Goal: Task Accomplishment & Management: Use online tool/utility

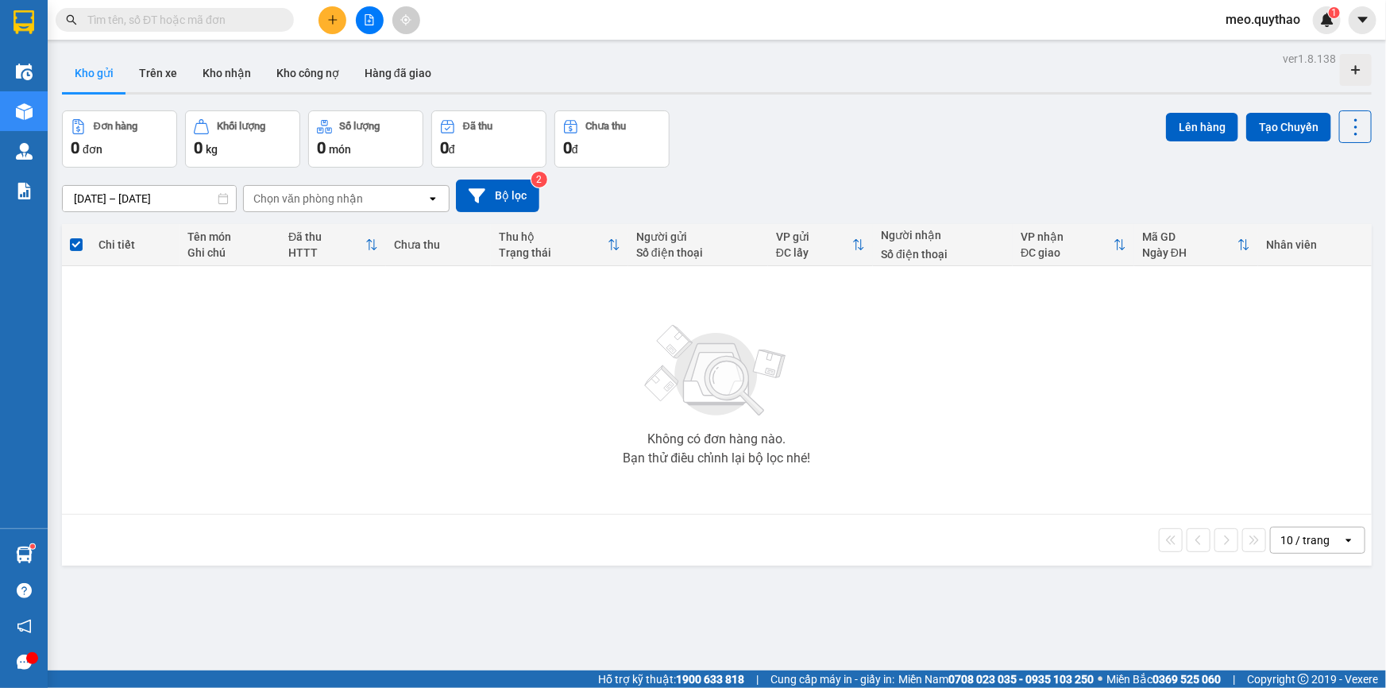
scroll to position [72, 0]
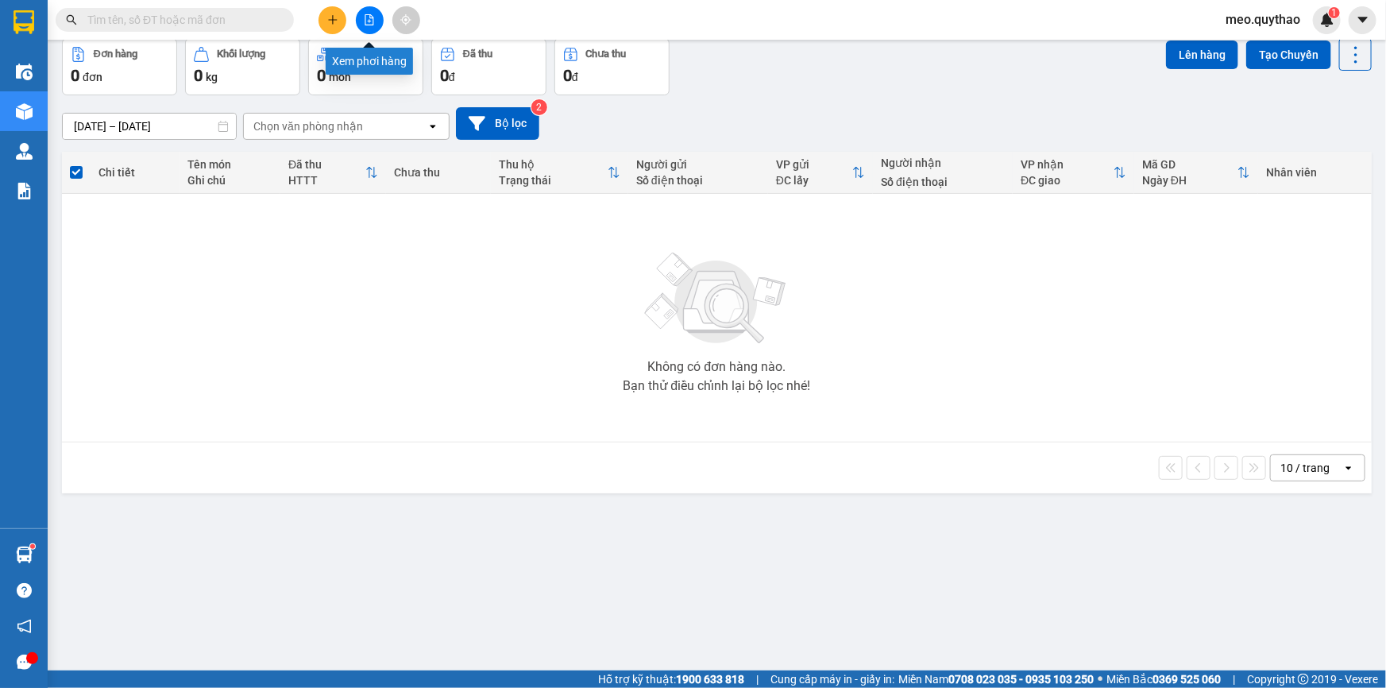
click at [385, 14] on div at bounding box center [369, 20] width 119 height 28
click at [378, 9] on button at bounding box center [370, 20] width 28 height 28
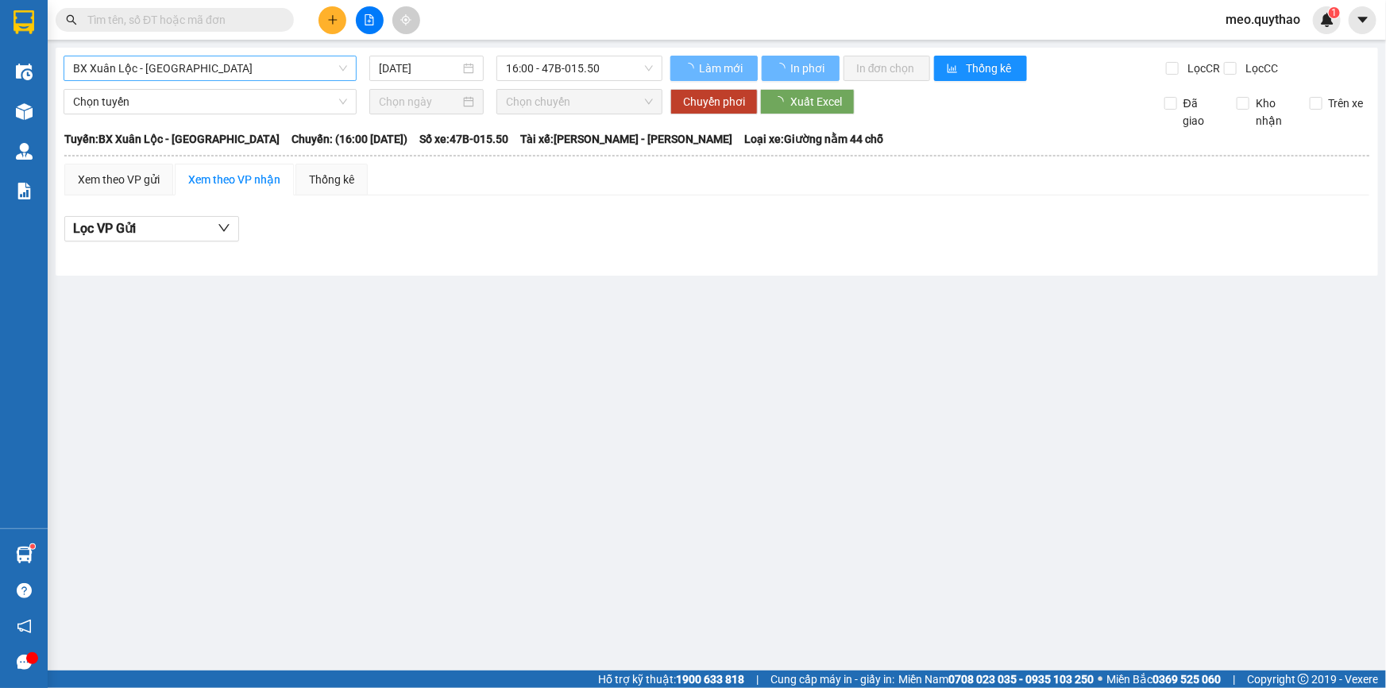
click at [201, 68] on span "BX Xuân Lộc - [GEOGRAPHIC_DATA]" at bounding box center [210, 68] width 274 height 24
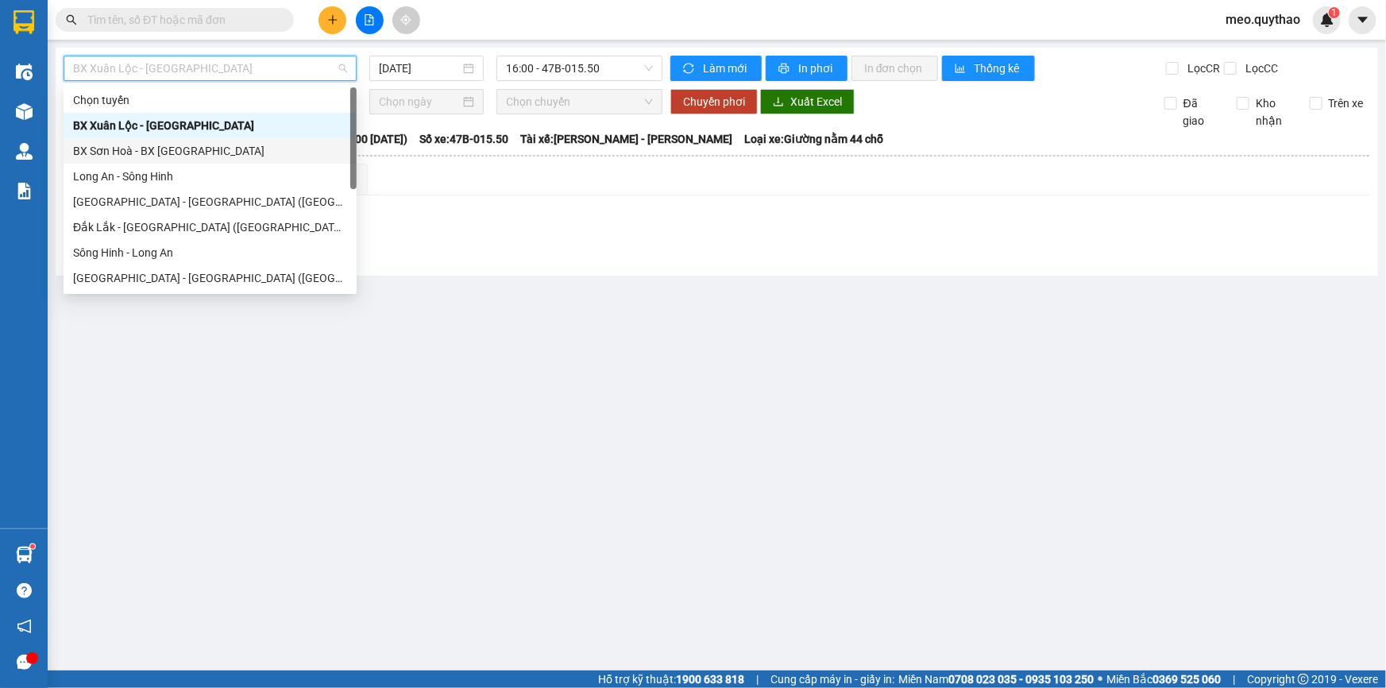
click at [247, 154] on div "BX Sơn Hoà - BX [GEOGRAPHIC_DATA]" at bounding box center [210, 150] width 274 height 17
type input "[DATE]"
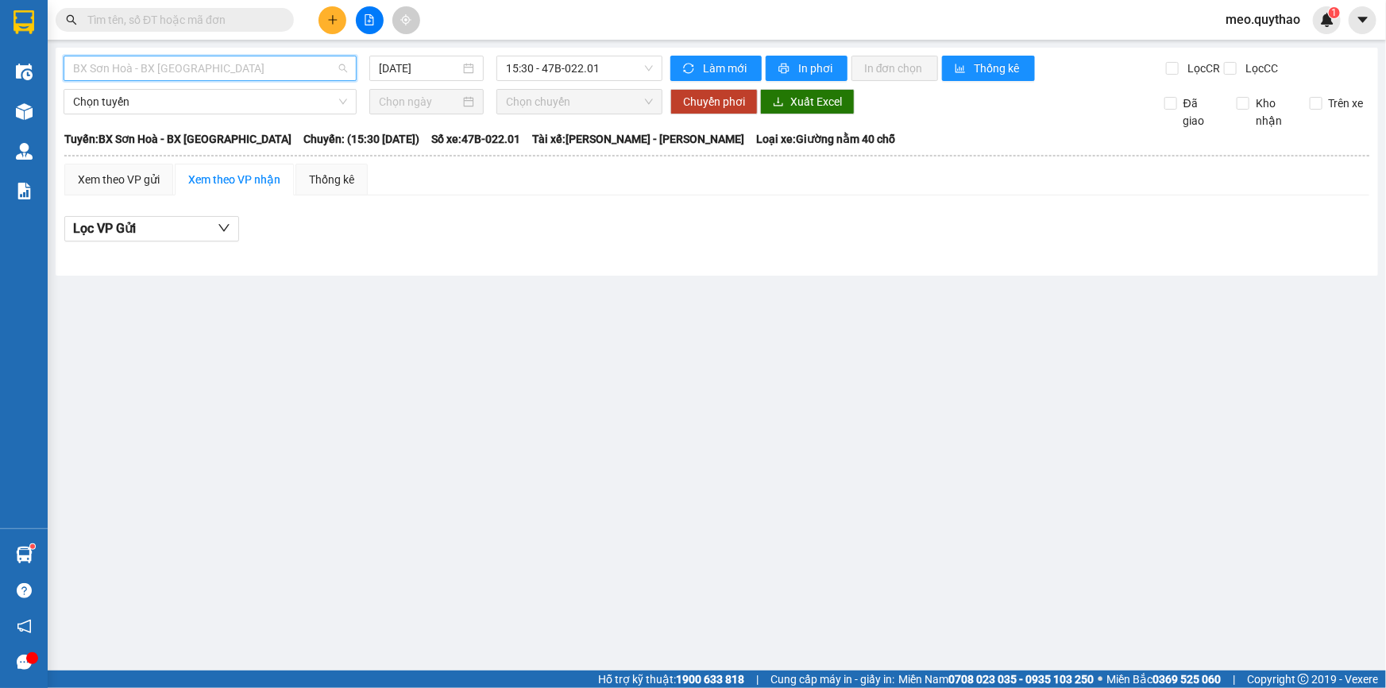
click at [254, 67] on span "BX Sơn Hoà - BX [GEOGRAPHIC_DATA]" at bounding box center [210, 68] width 274 height 24
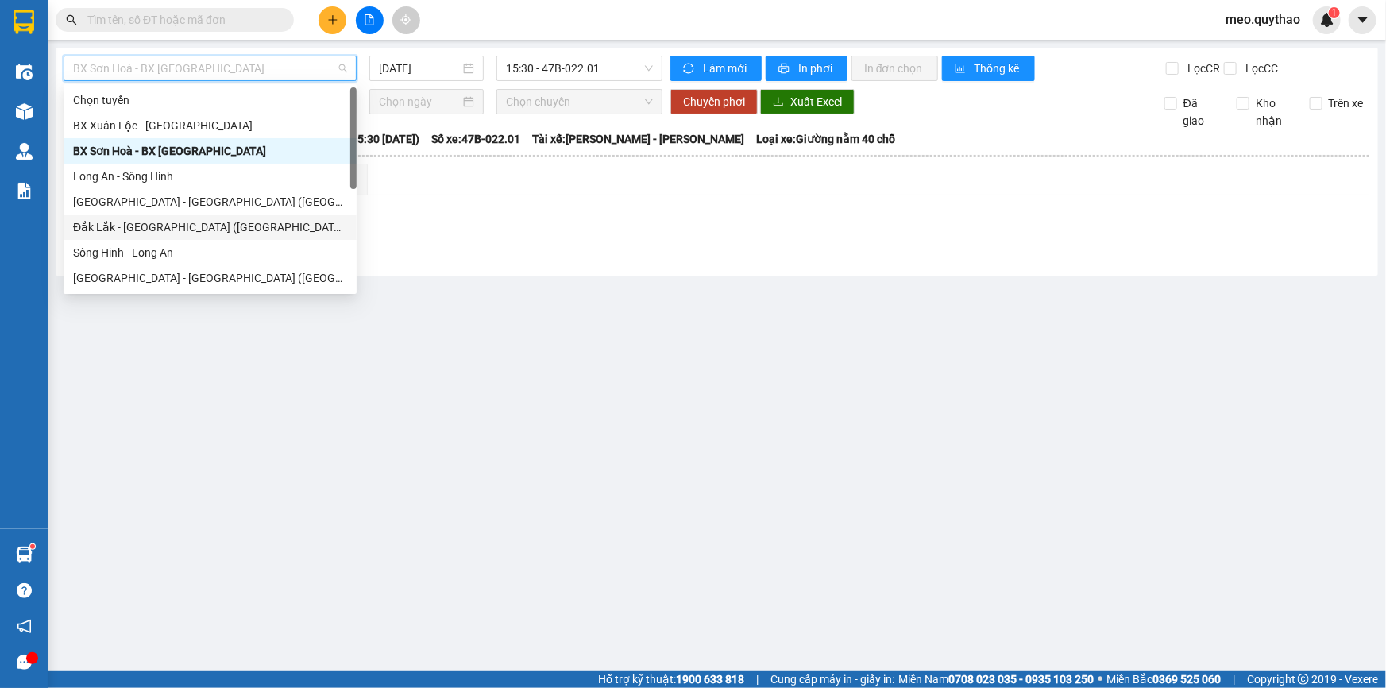
click at [203, 230] on div "Đắk Lắk - [GEOGRAPHIC_DATA] ([GEOGRAPHIC_DATA] mới)" at bounding box center [210, 226] width 274 height 17
type input "[DATE]"
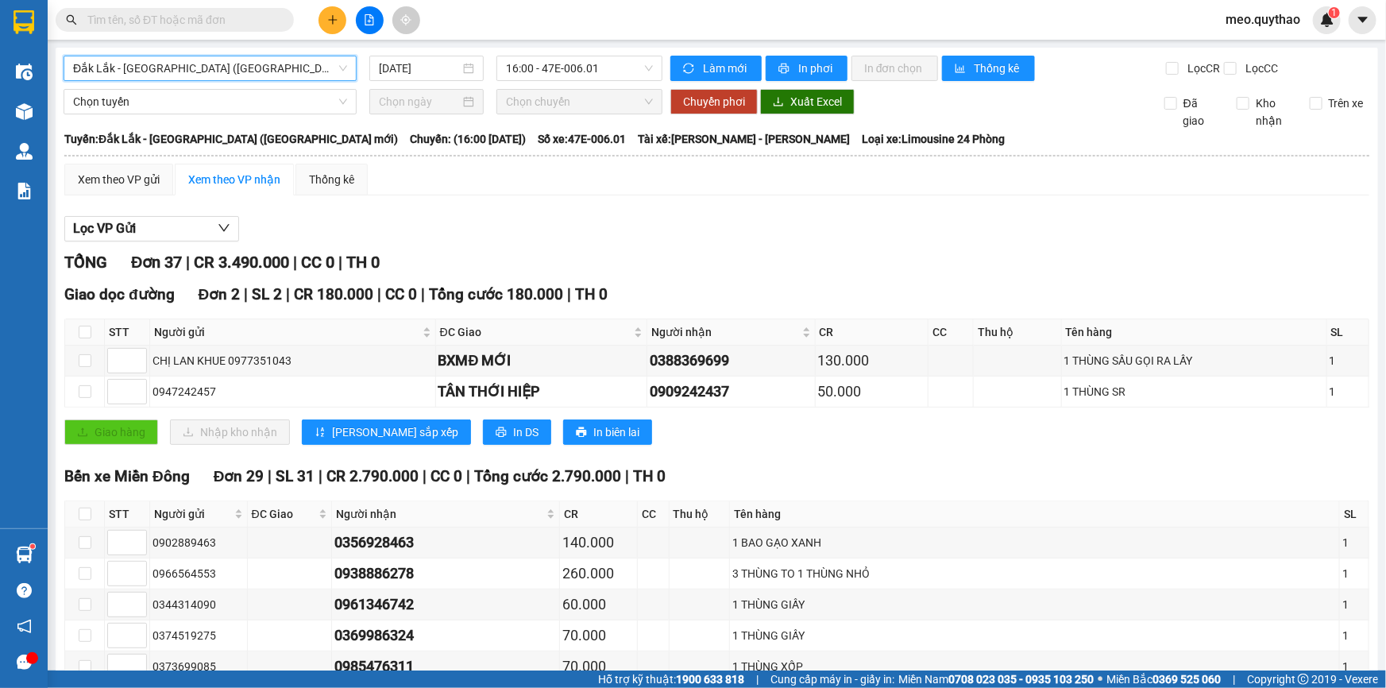
click at [227, 66] on span "Đắk Lắk - [GEOGRAPHIC_DATA] ([GEOGRAPHIC_DATA] mới)" at bounding box center [210, 68] width 274 height 24
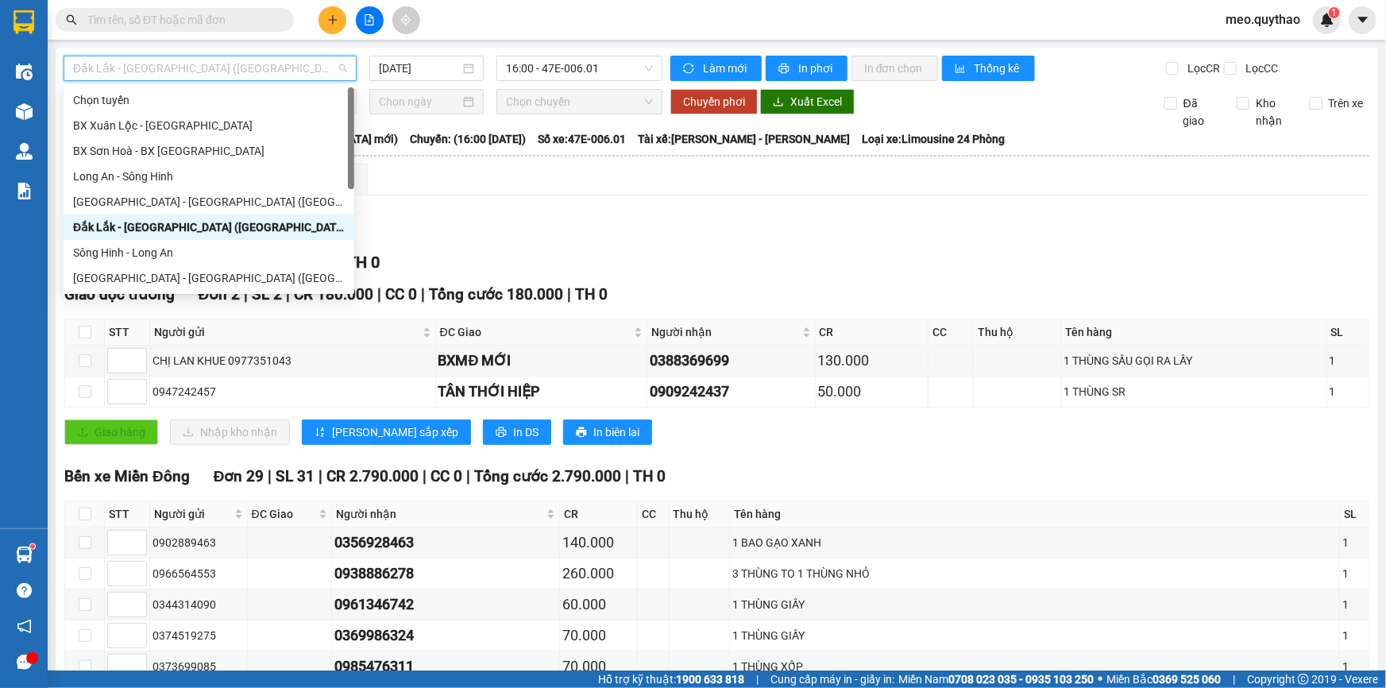
click at [216, 223] on div "Đắk Lắk - [GEOGRAPHIC_DATA] ([GEOGRAPHIC_DATA] mới)" at bounding box center [209, 226] width 272 height 17
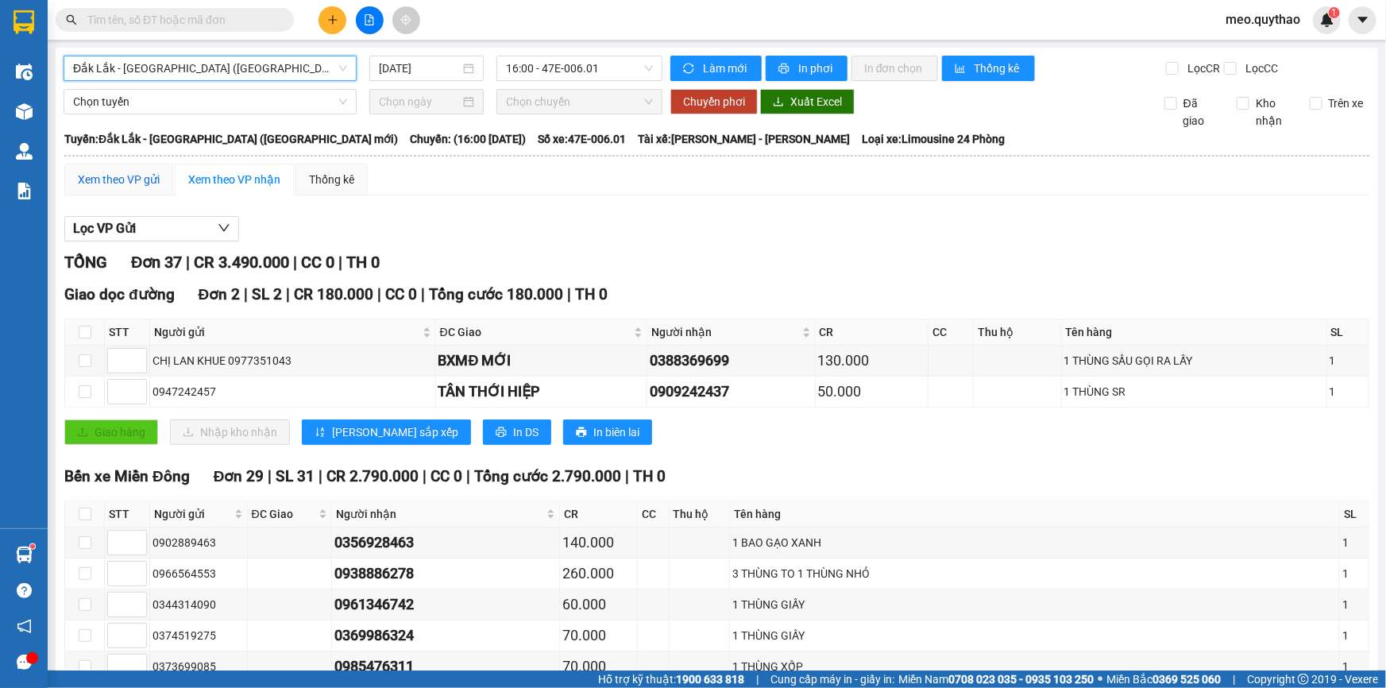
click at [135, 177] on div "Xem theo VP gửi" at bounding box center [119, 179] width 82 height 17
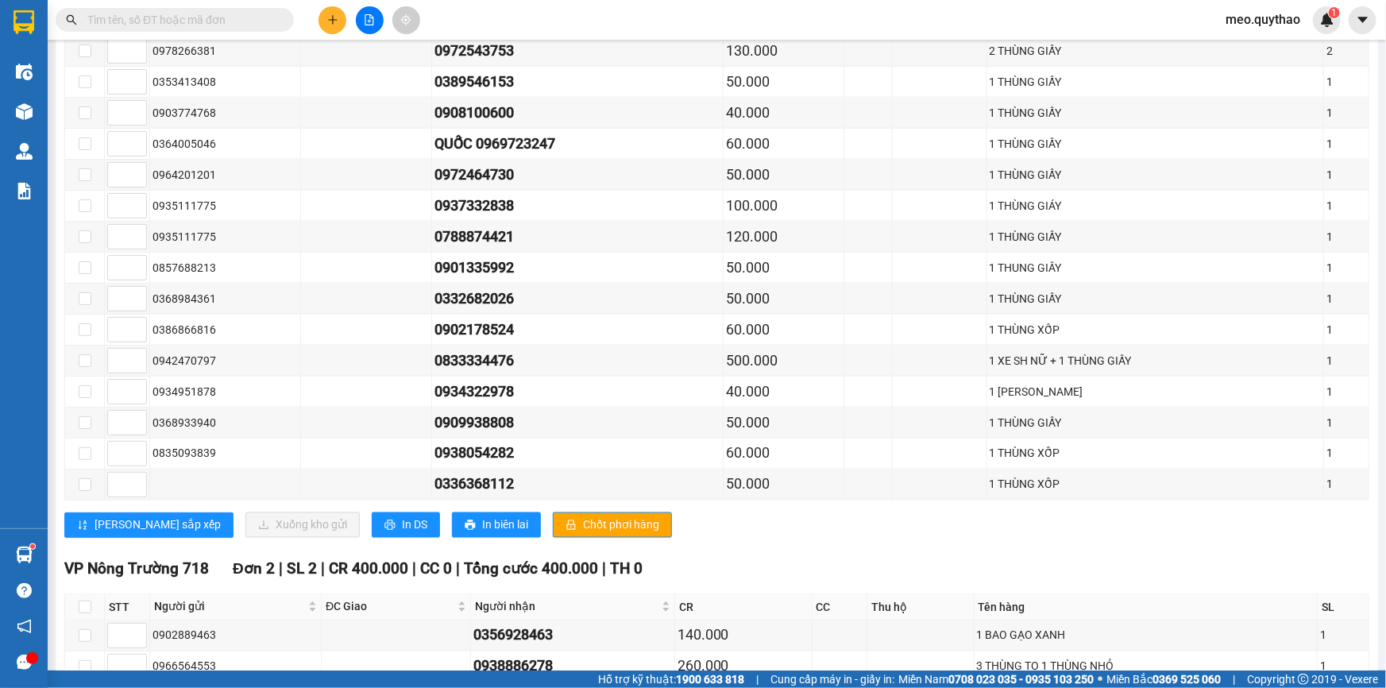
scroll to position [1083, 0]
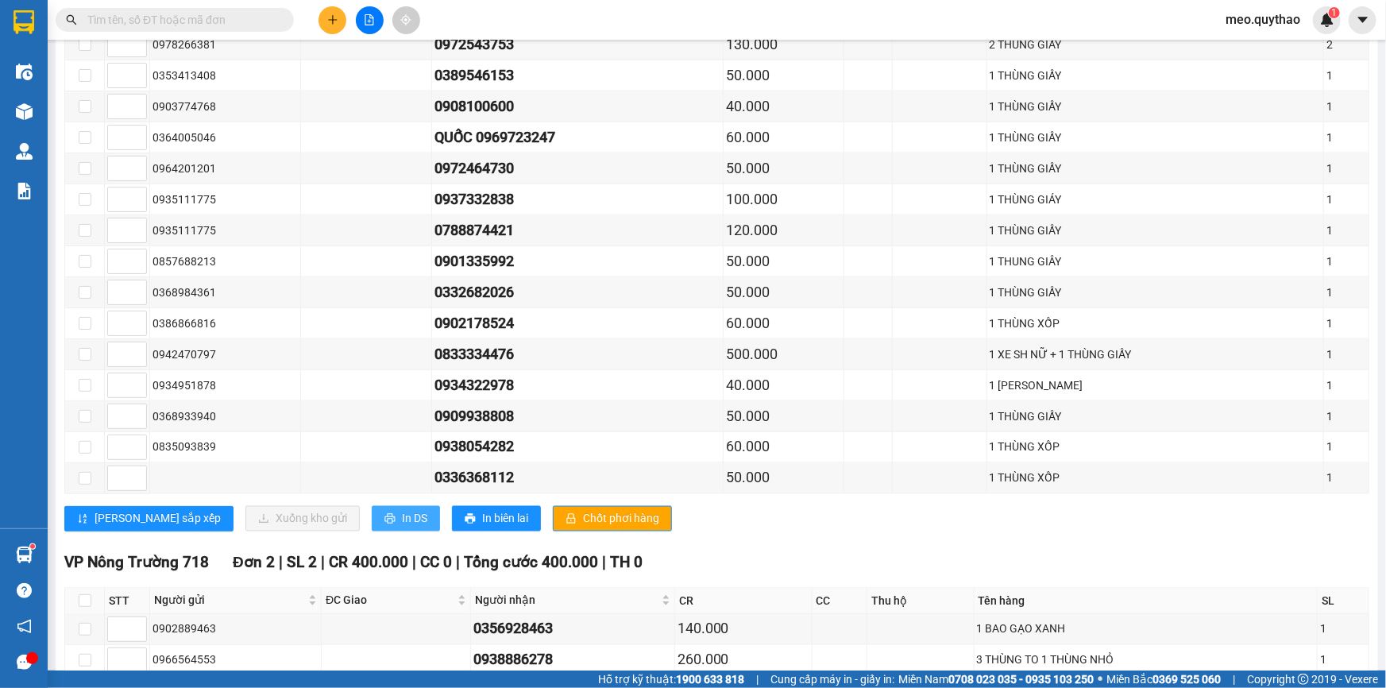
click at [385, 513] on icon "printer" at bounding box center [390, 518] width 10 height 10
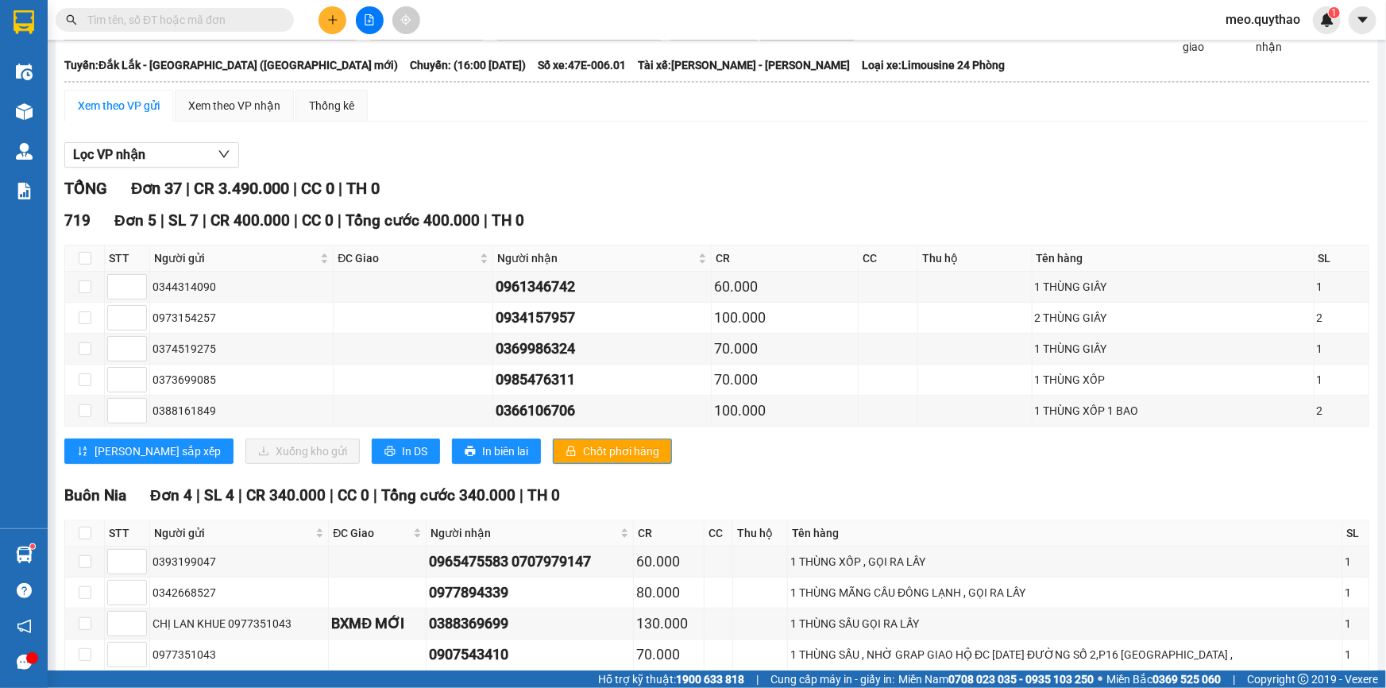
scroll to position [0, 0]
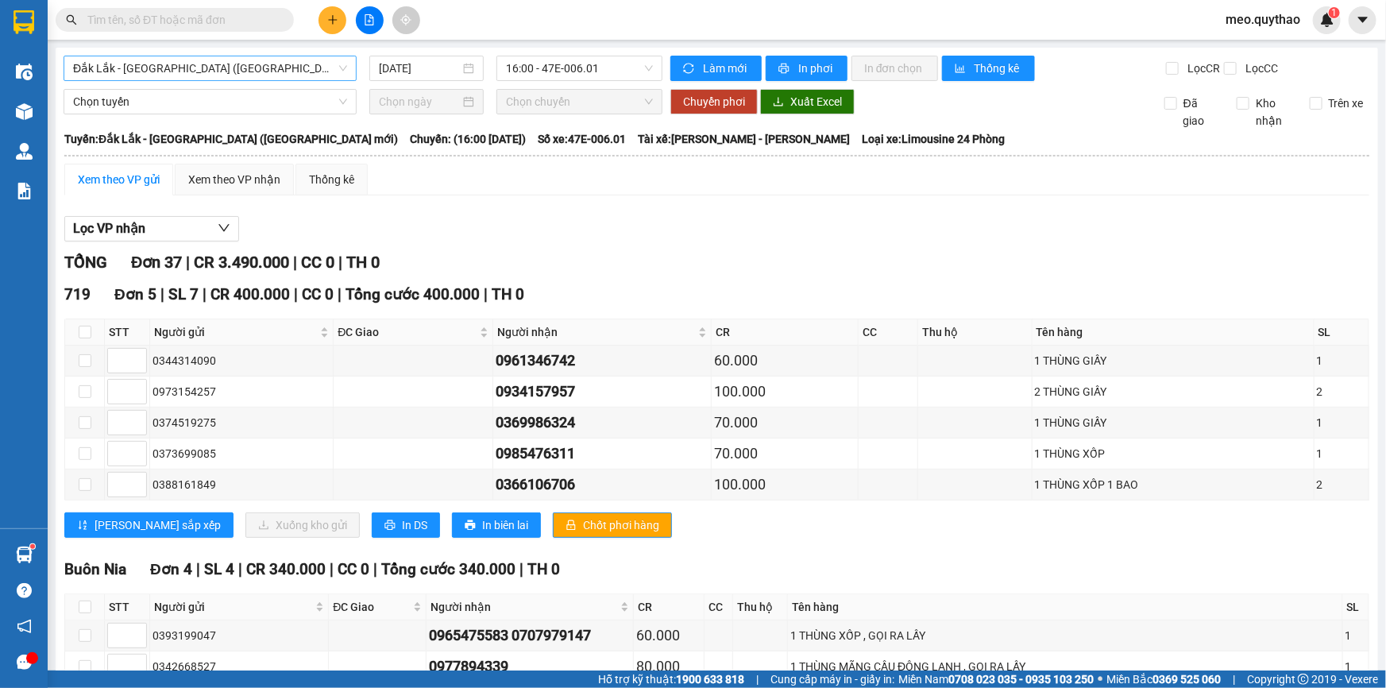
click at [248, 64] on span "Đắk Lắk - [GEOGRAPHIC_DATA] ([GEOGRAPHIC_DATA] mới)" at bounding box center [210, 68] width 274 height 24
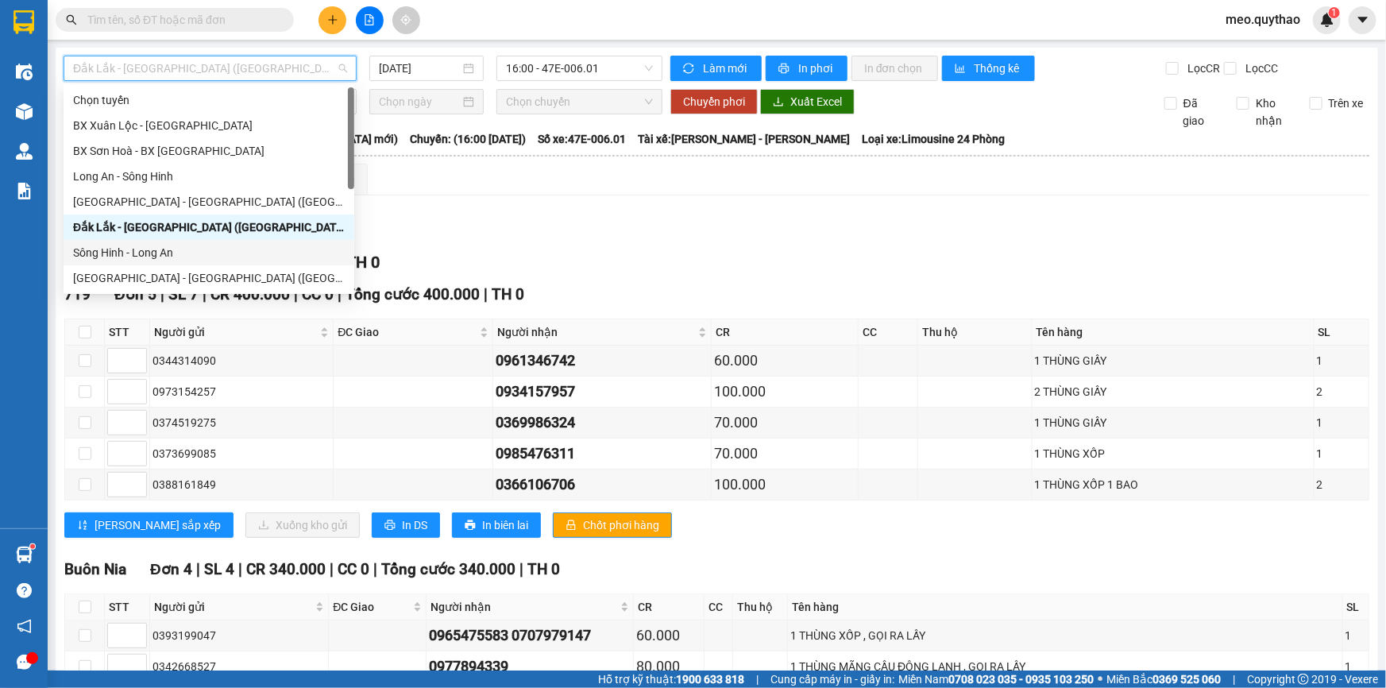
click at [207, 251] on div "Sông Hinh - Long An" at bounding box center [209, 252] width 272 height 17
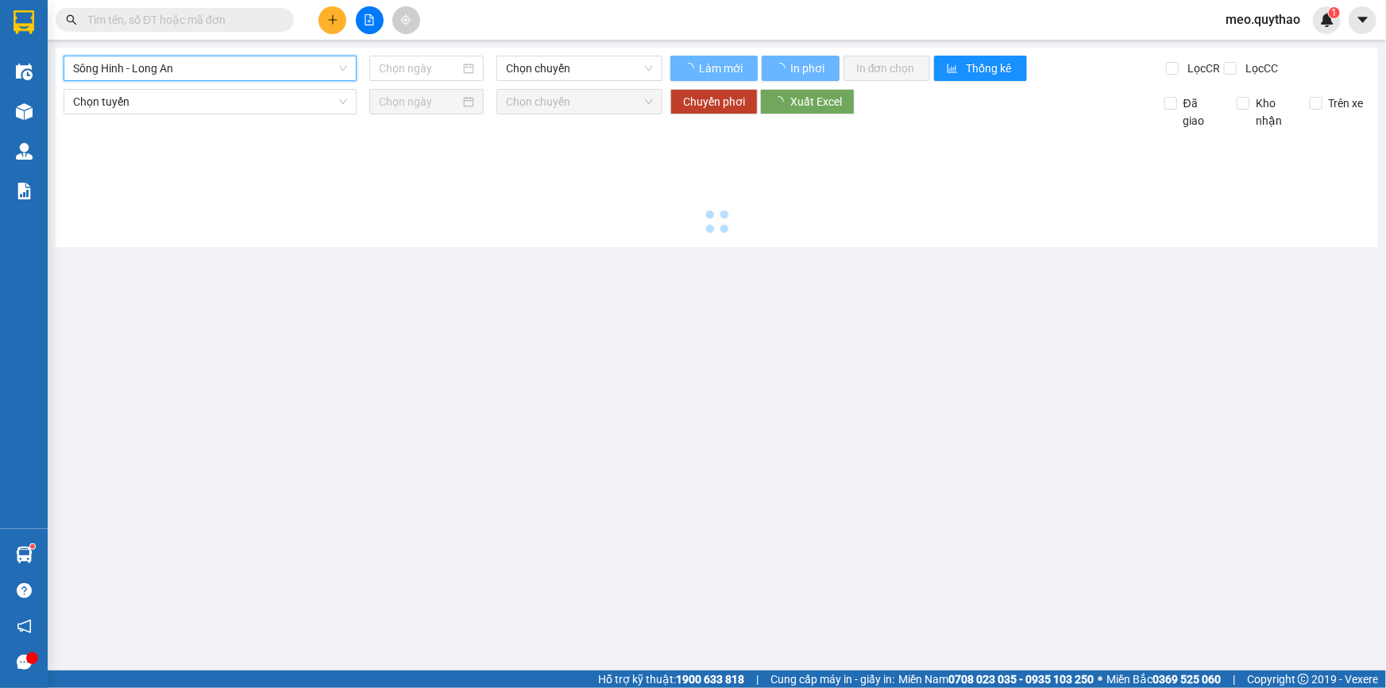
type input "[DATE]"
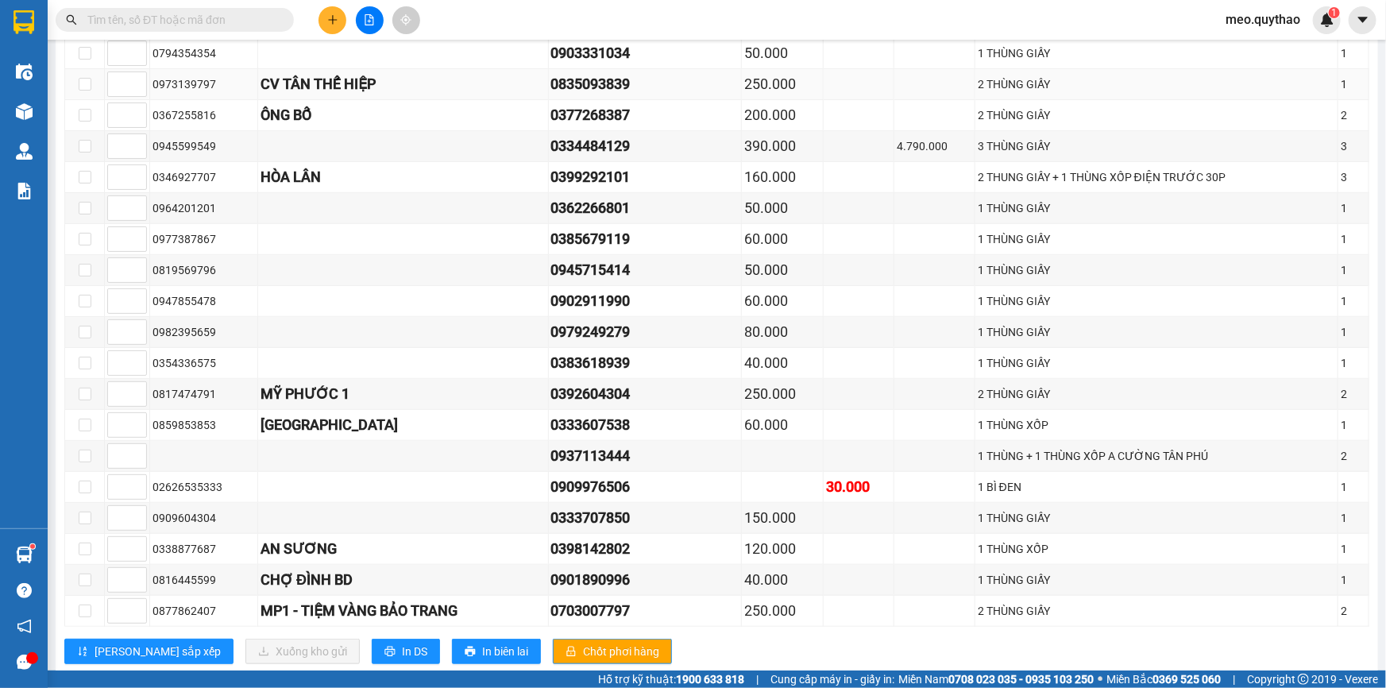
scroll to position [650, 0]
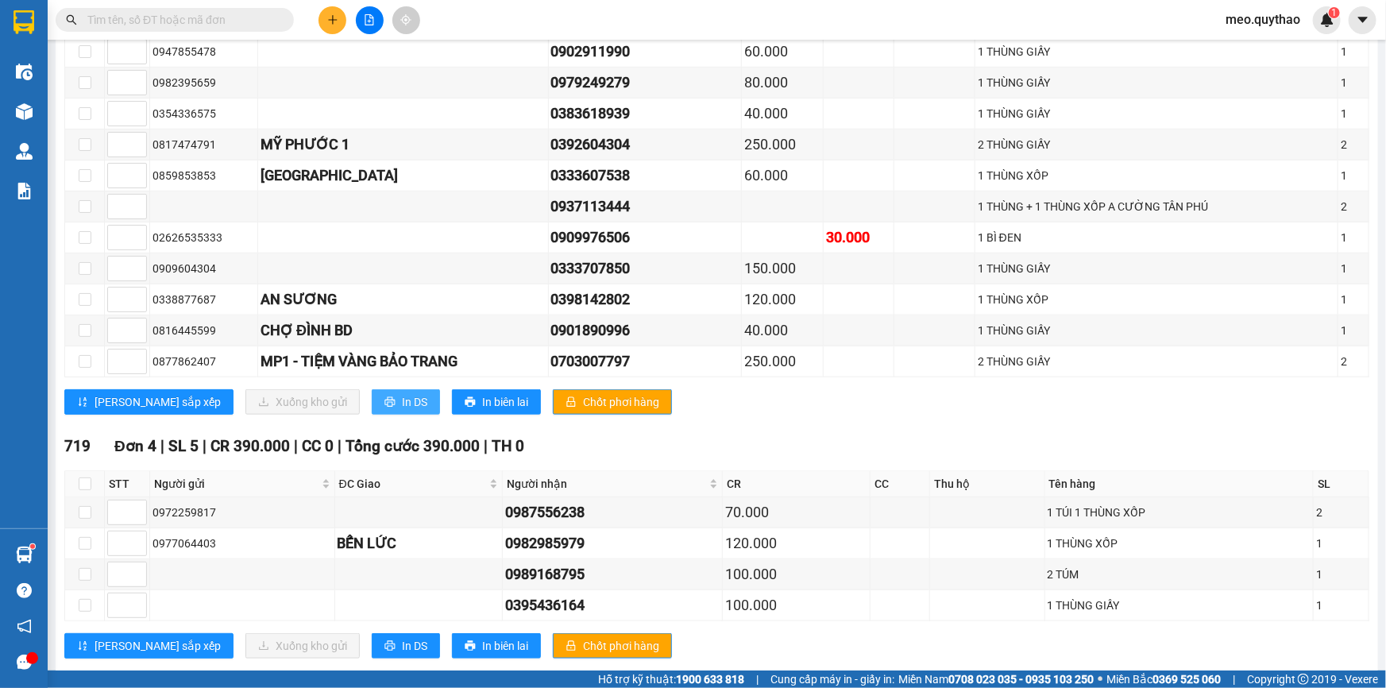
click at [402, 398] on span "In DS" at bounding box center [414, 401] width 25 height 17
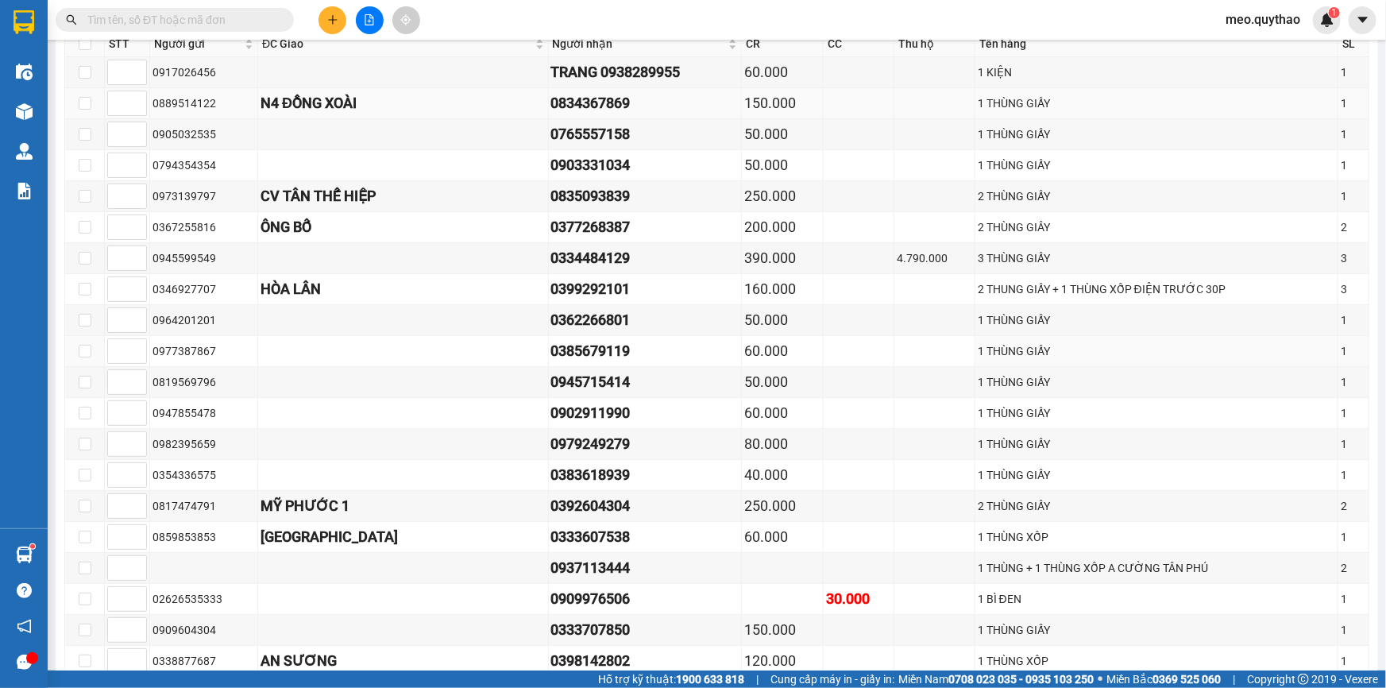
scroll to position [0, 0]
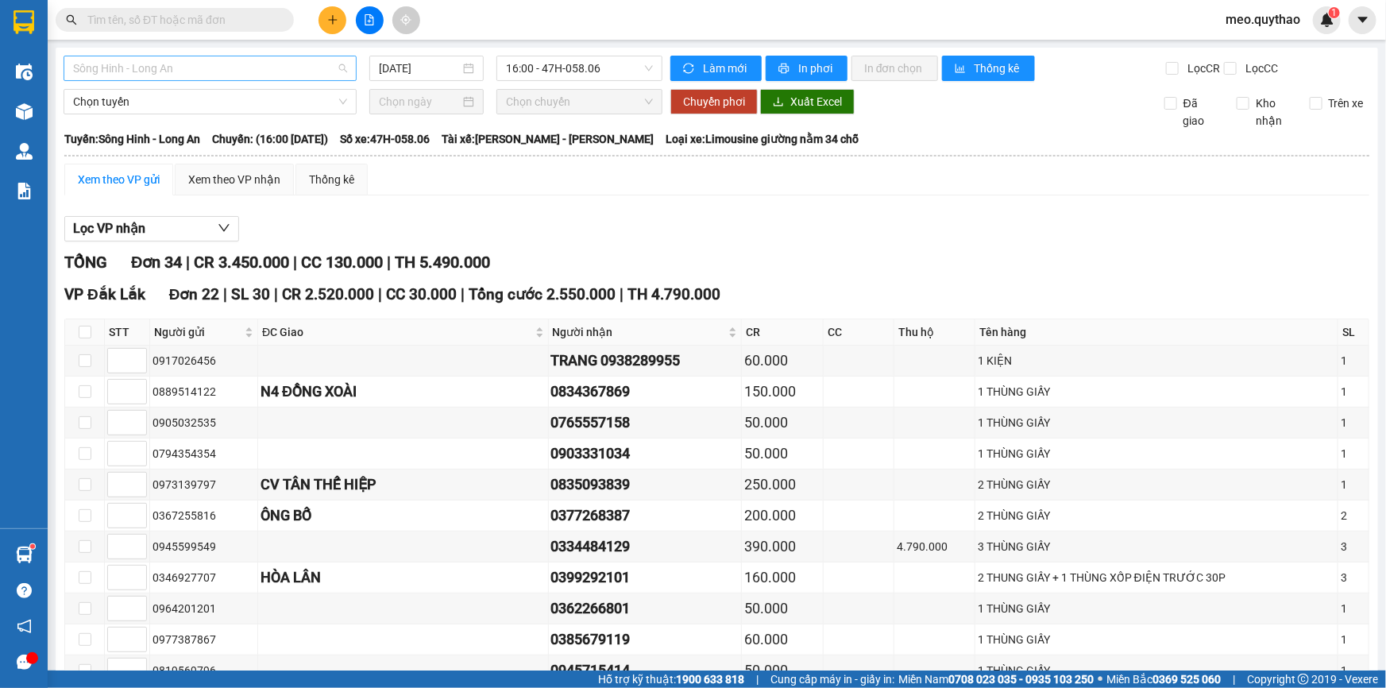
click at [210, 60] on span "Sông Hinh - Long An" at bounding box center [210, 68] width 274 height 24
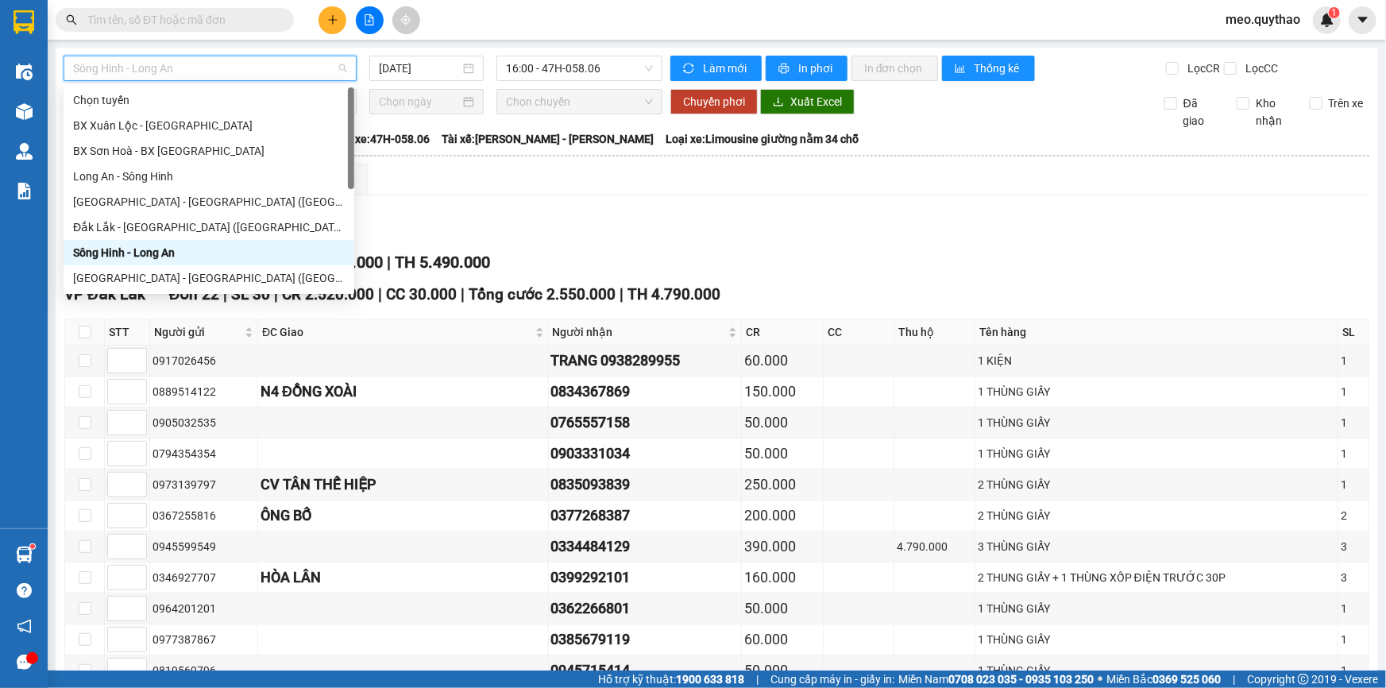
scroll to position [144, 0]
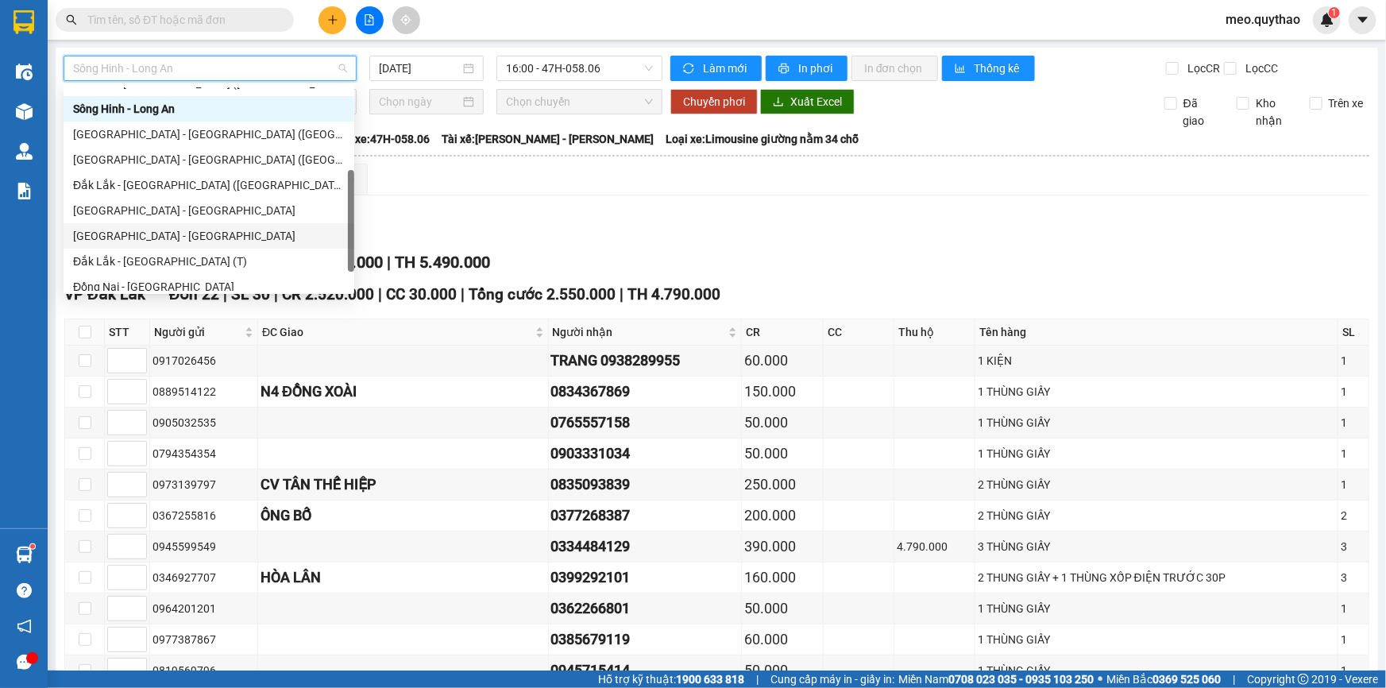
click at [183, 227] on div "[GEOGRAPHIC_DATA] - [GEOGRAPHIC_DATA]" at bounding box center [209, 235] width 272 height 17
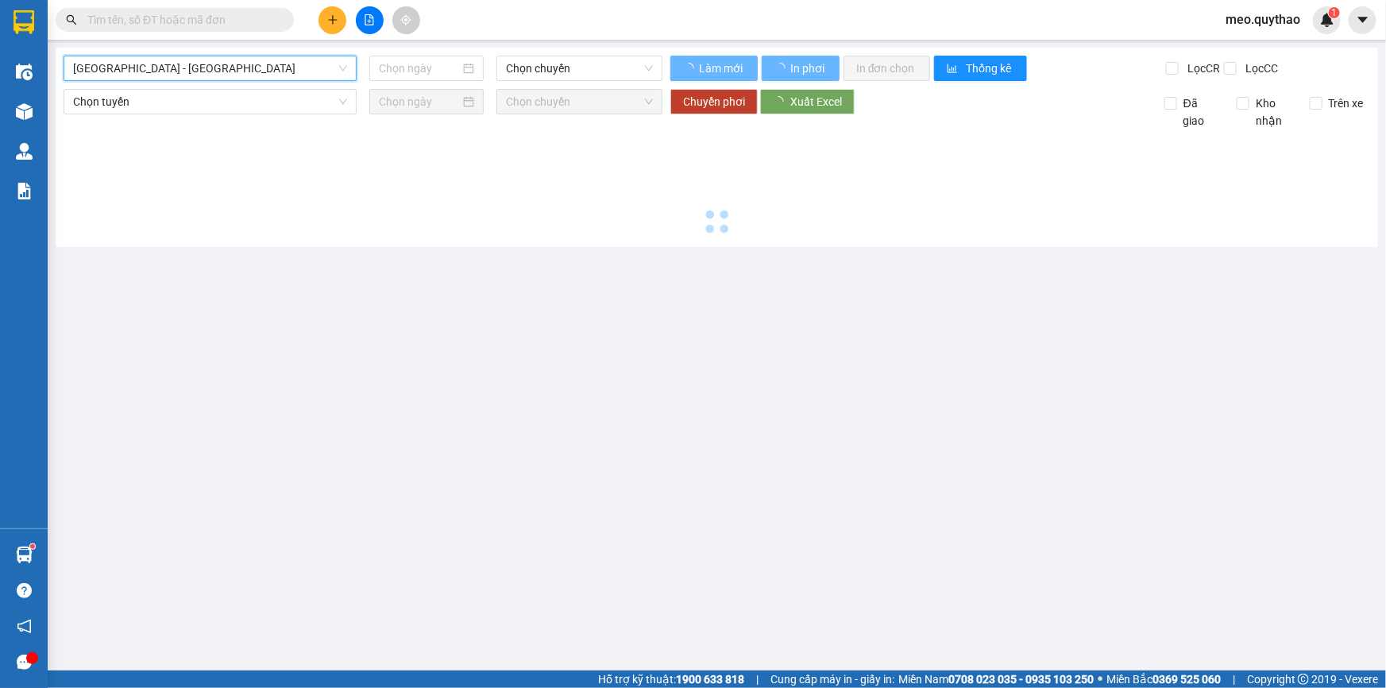
type input "[DATE]"
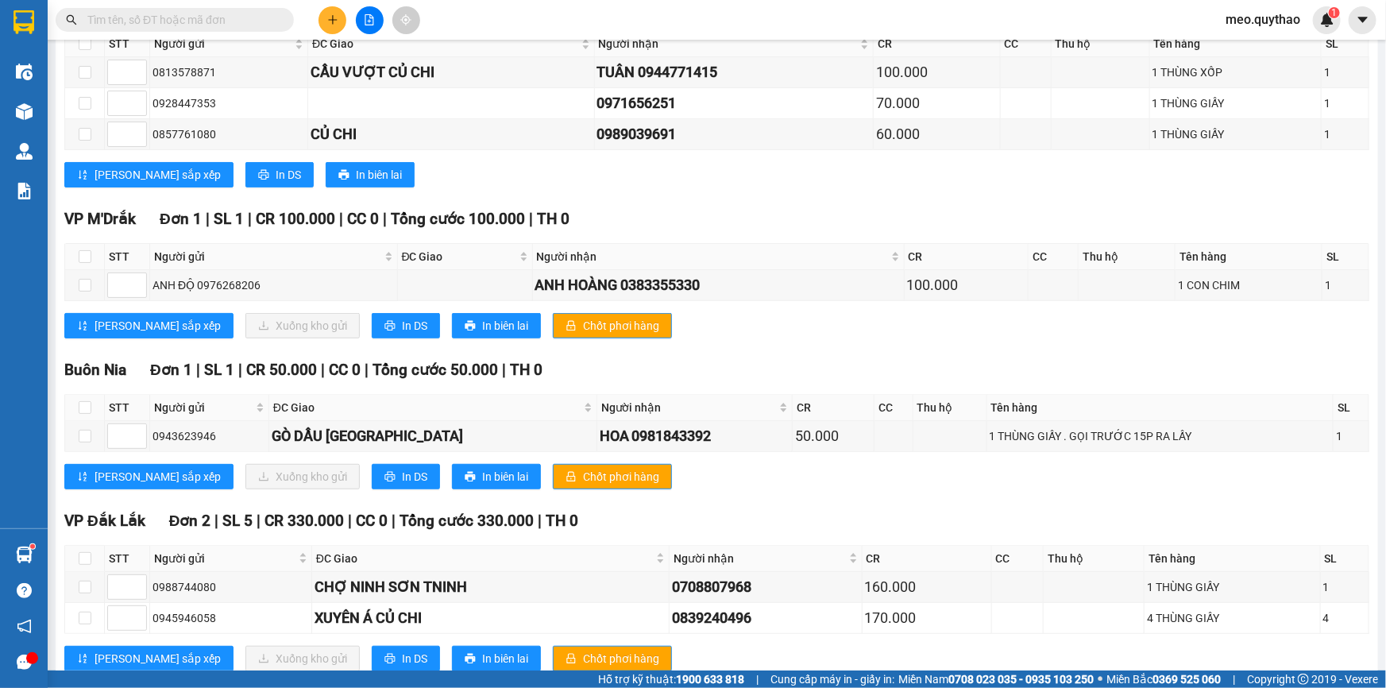
scroll to position [331, 0]
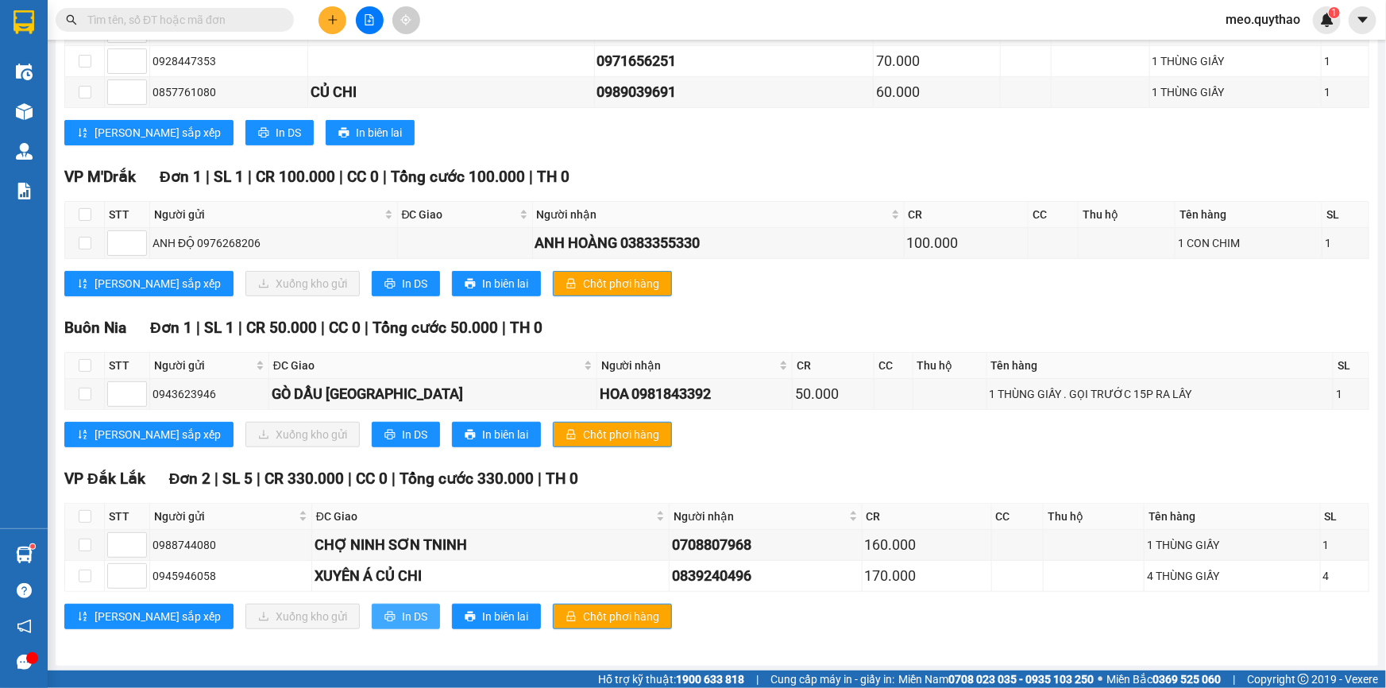
click at [372, 620] on button "In DS" at bounding box center [406, 616] width 68 height 25
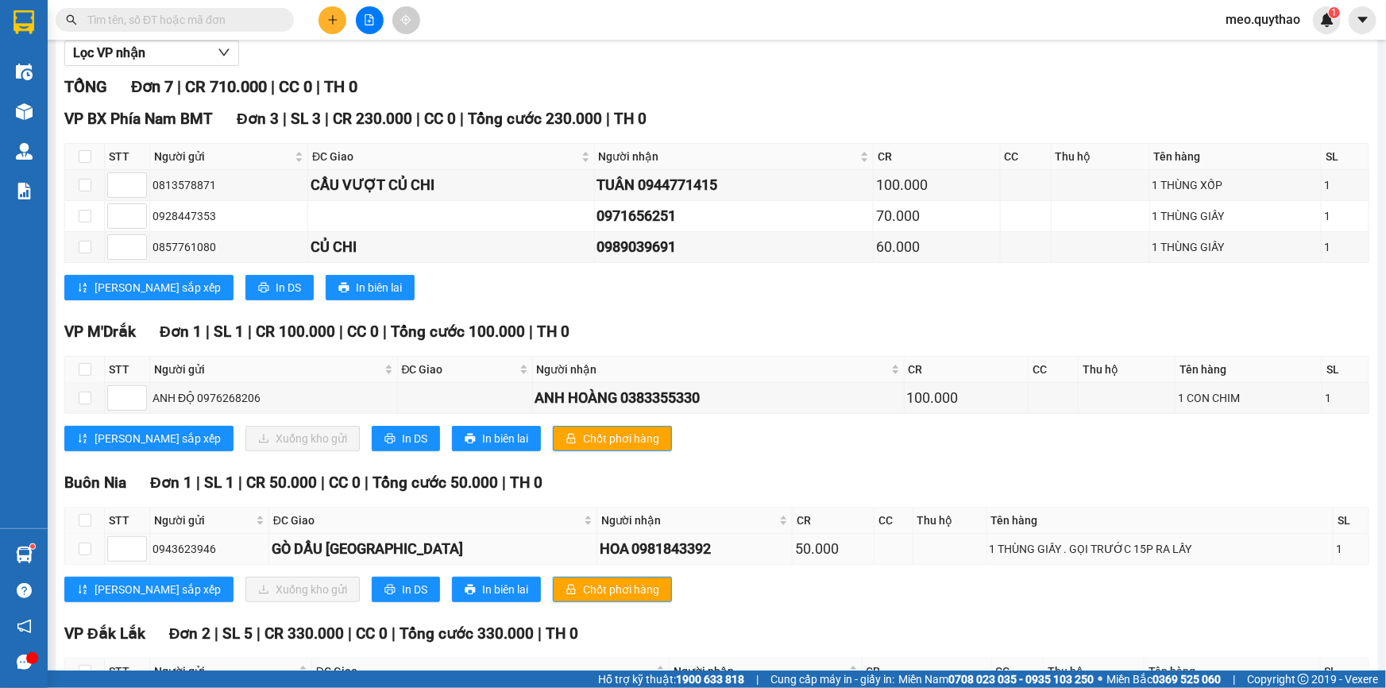
scroll to position [0, 0]
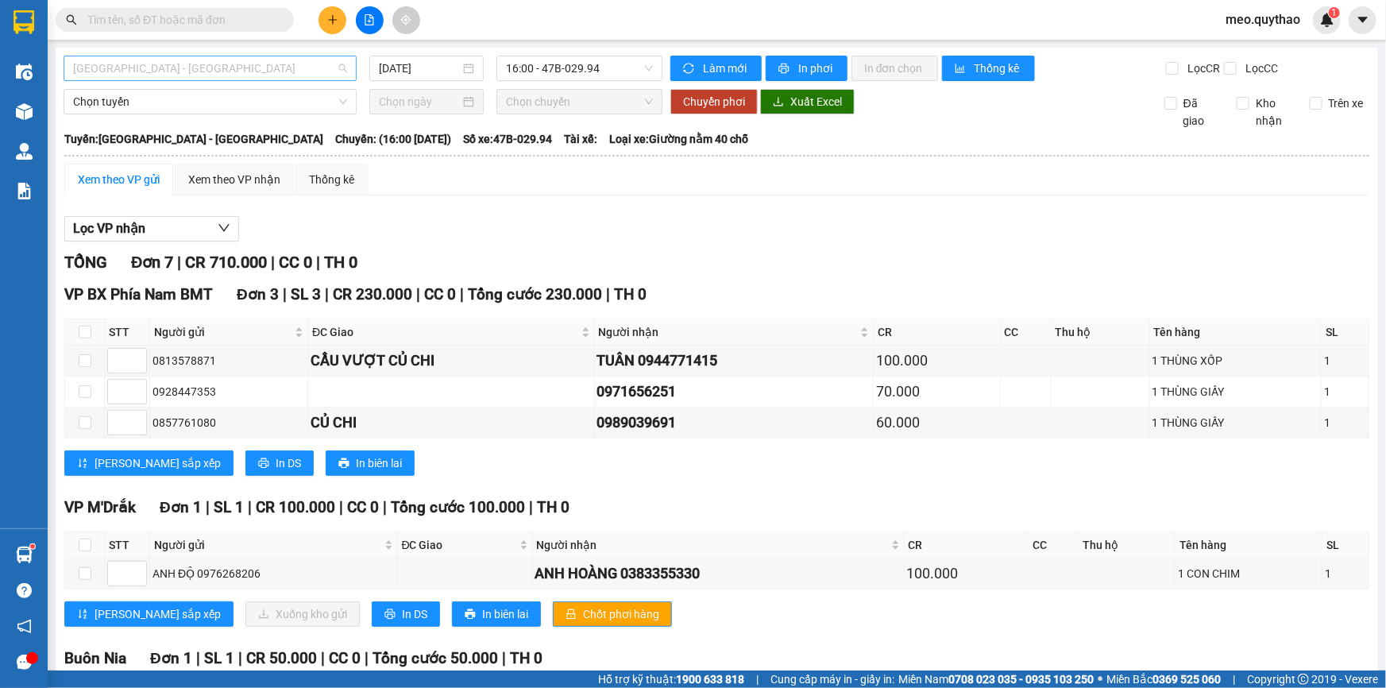
click at [191, 63] on span "[GEOGRAPHIC_DATA] - [GEOGRAPHIC_DATA]" at bounding box center [210, 68] width 274 height 24
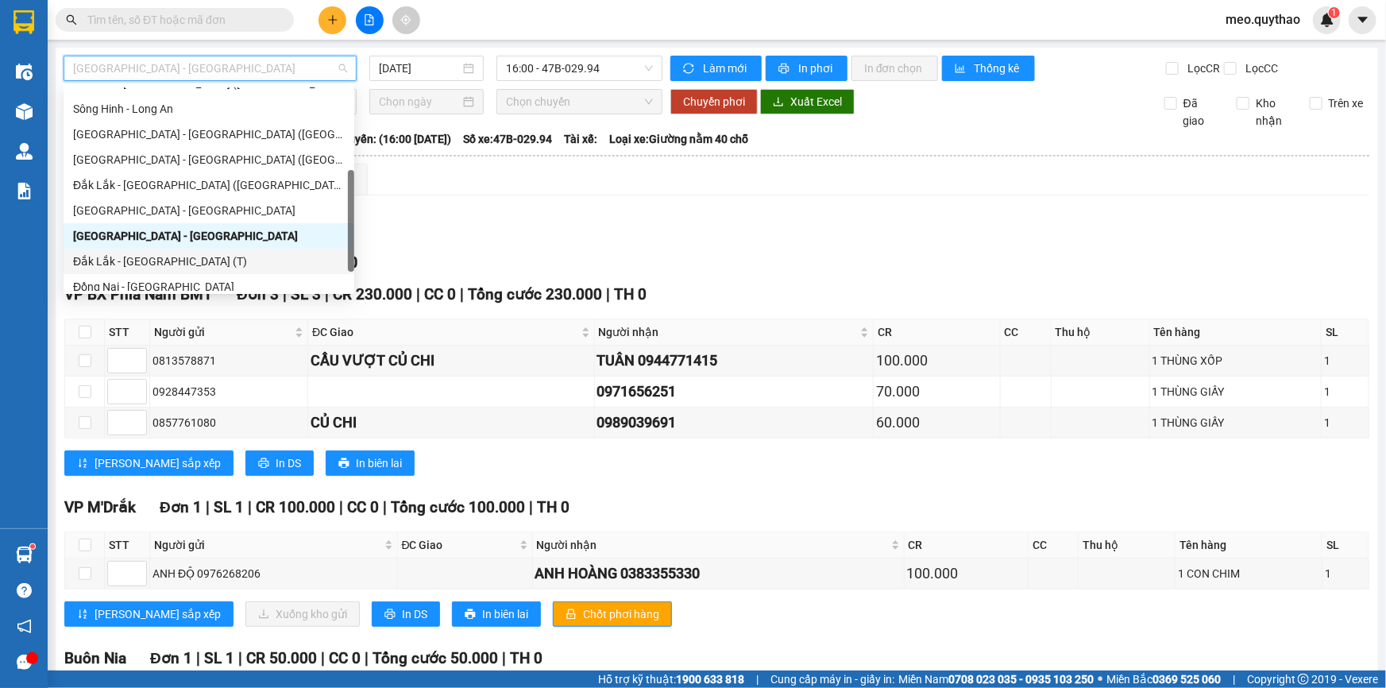
click at [172, 260] on div "Đắk Lắk - [GEOGRAPHIC_DATA] (T)" at bounding box center [209, 261] width 272 height 17
type input "[DATE]"
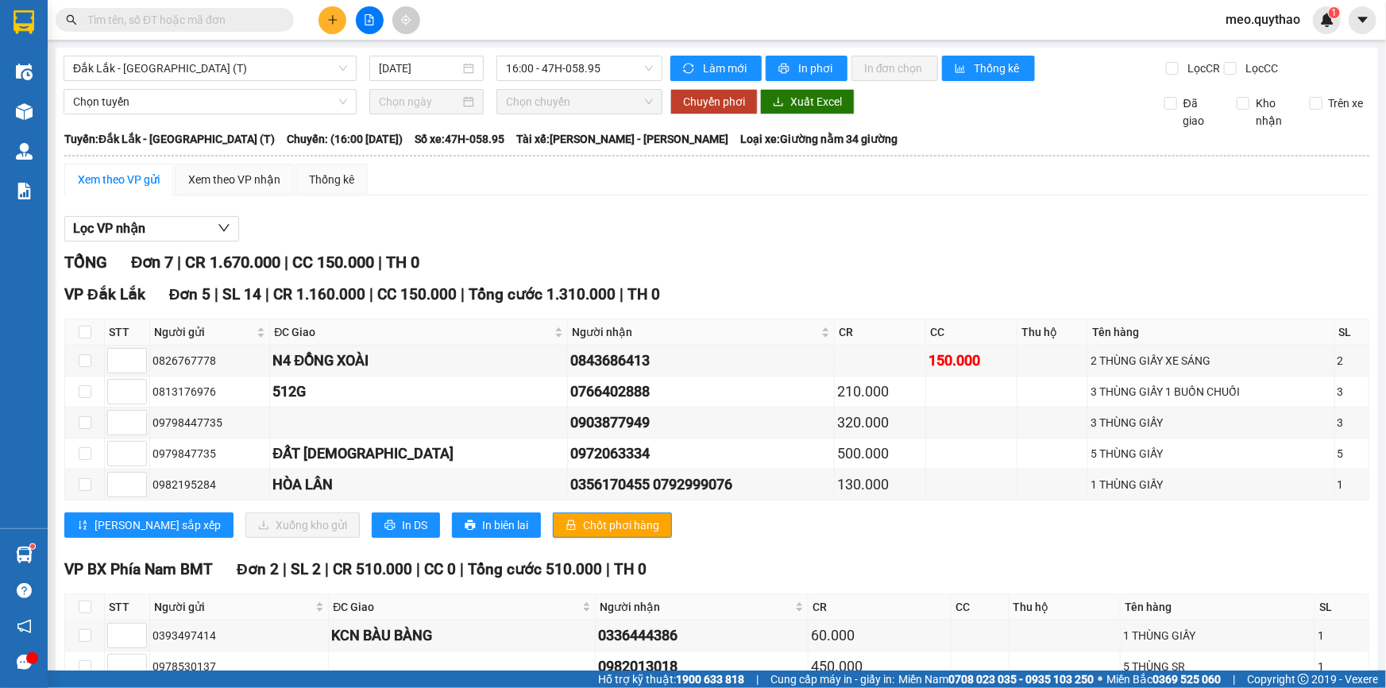
click at [130, 168] on div "Xem theo VP gửi" at bounding box center [118, 180] width 109 height 32
click at [227, 58] on span "Đắk Lắk - [GEOGRAPHIC_DATA] (T)" at bounding box center [210, 68] width 274 height 24
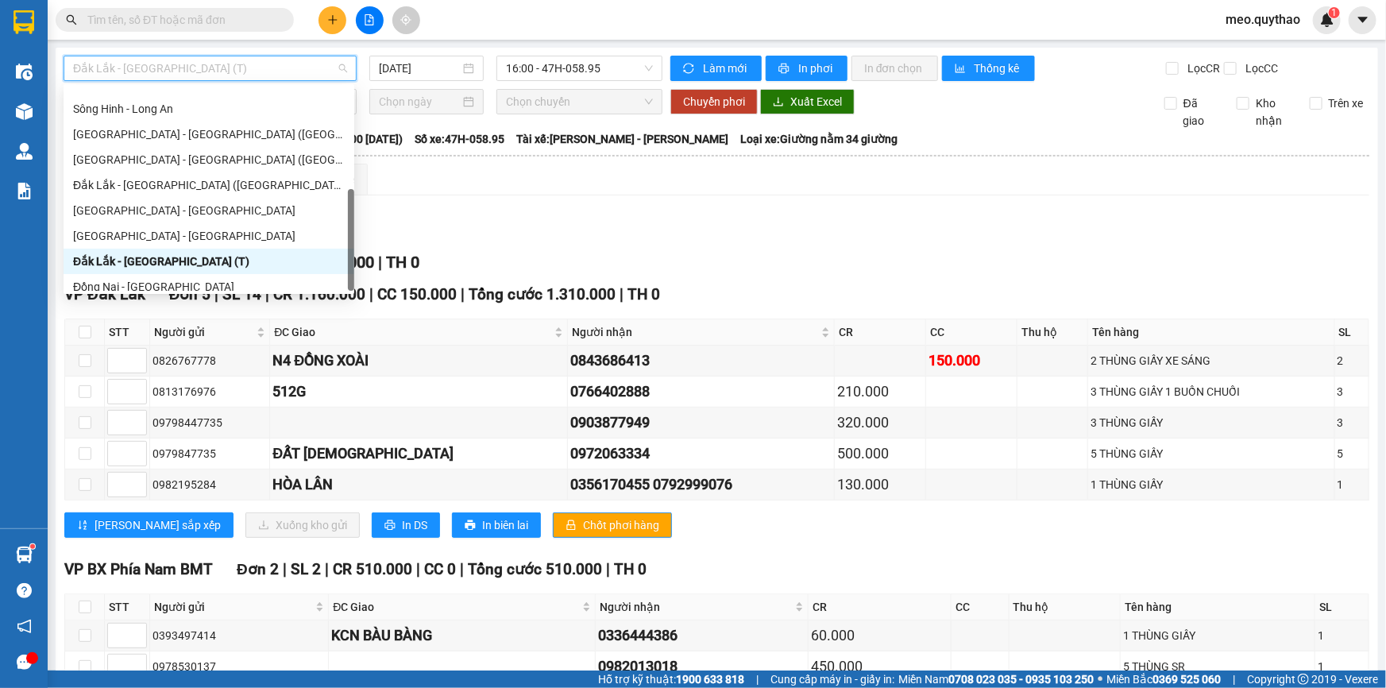
scroll to position [177, 0]
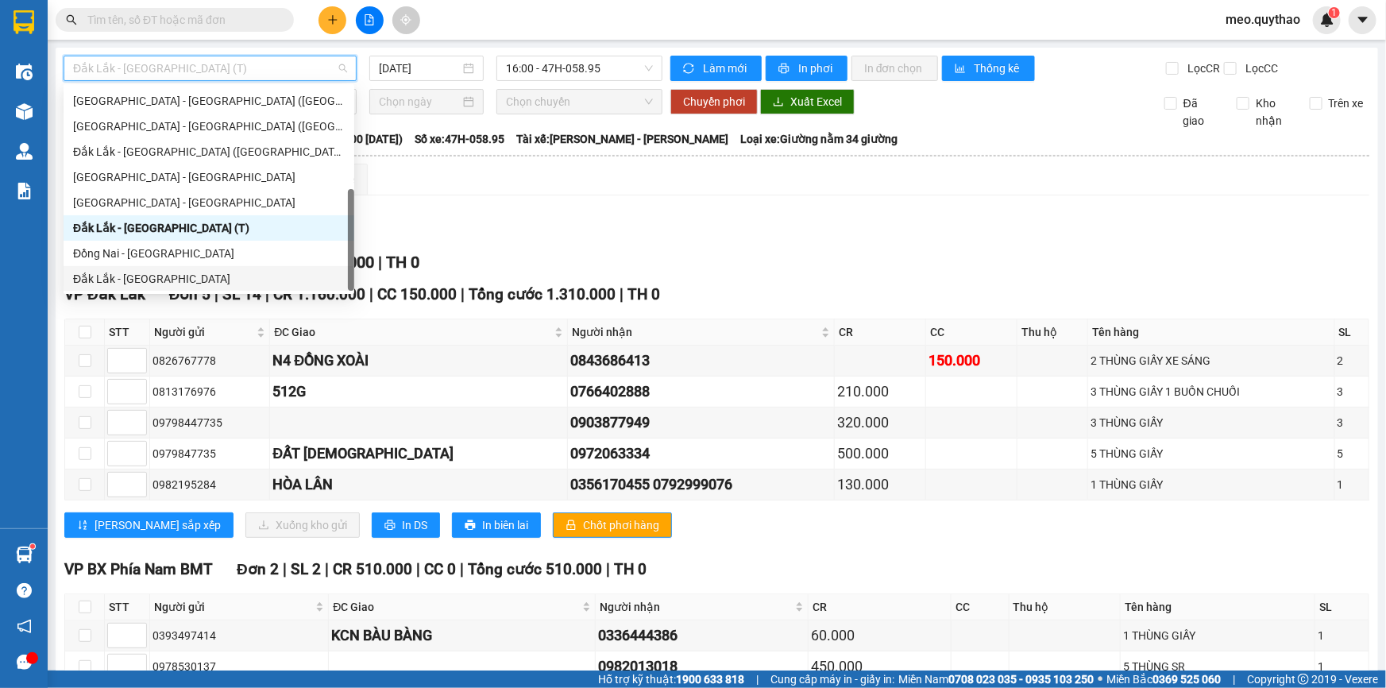
click at [203, 272] on div "Đắk Lắk - [GEOGRAPHIC_DATA]" at bounding box center [209, 278] width 272 height 17
type input "[DATE]"
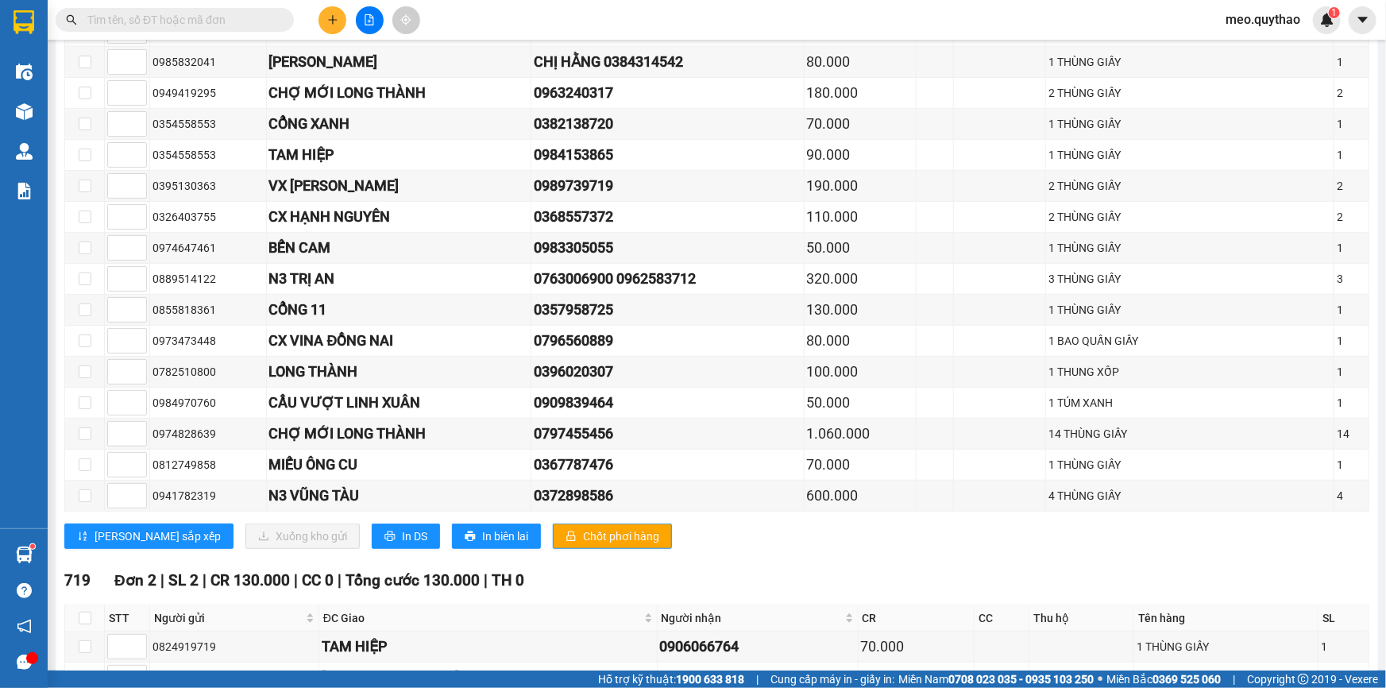
scroll to position [650, 0]
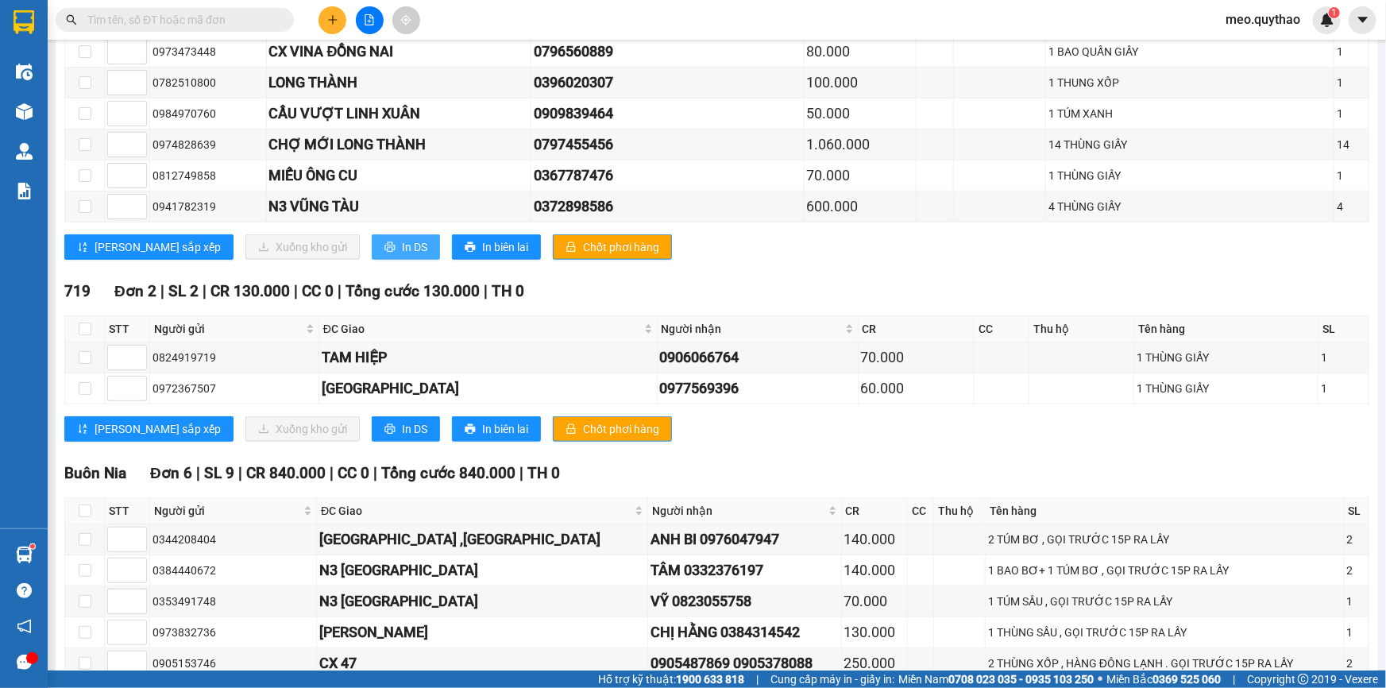
click at [402, 242] on span "In DS" at bounding box center [414, 246] width 25 height 17
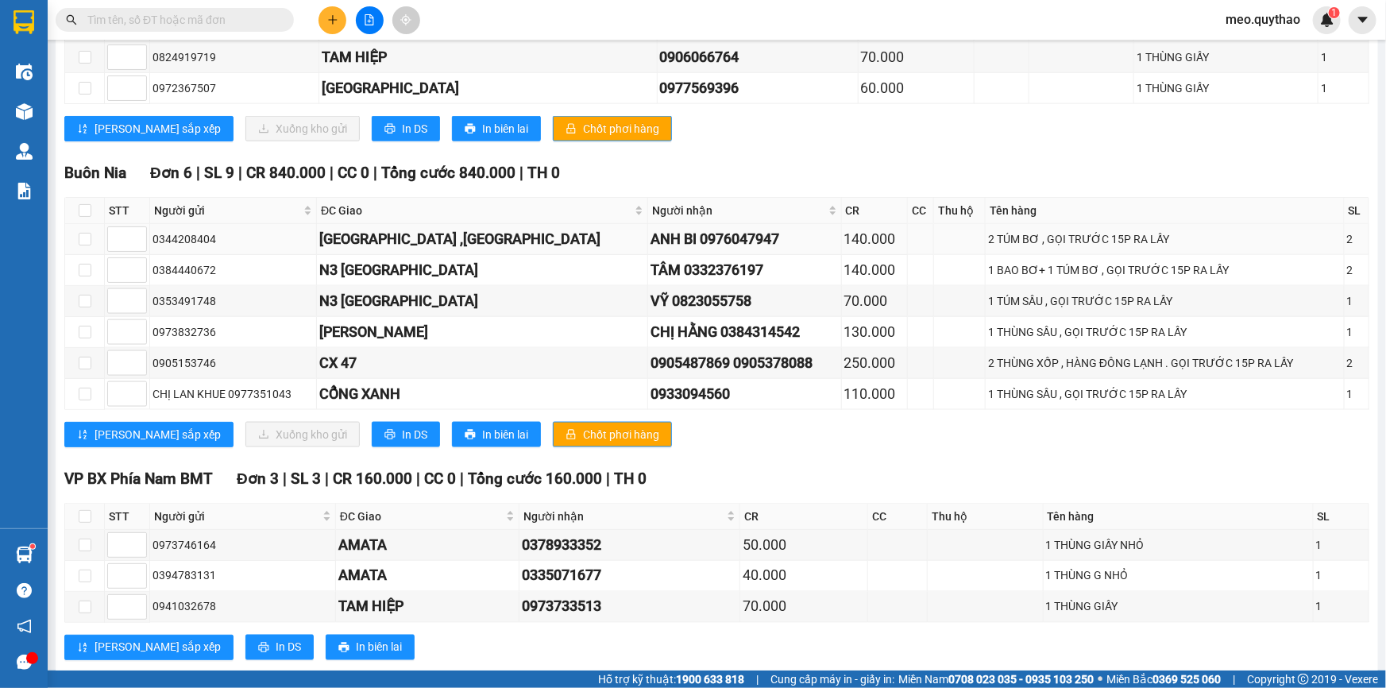
scroll to position [976, 0]
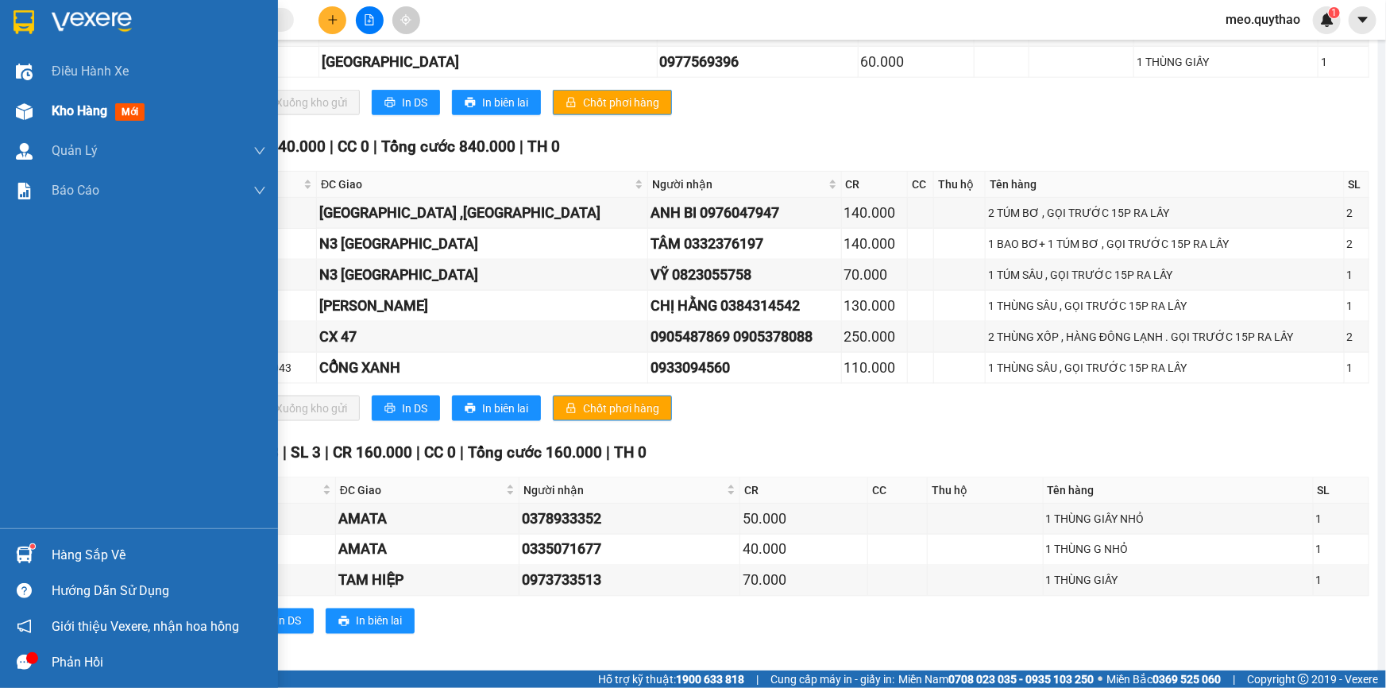
click at [55, 105] on span "Kho hàng" at bounding box center [80, 110] width 56 height 15
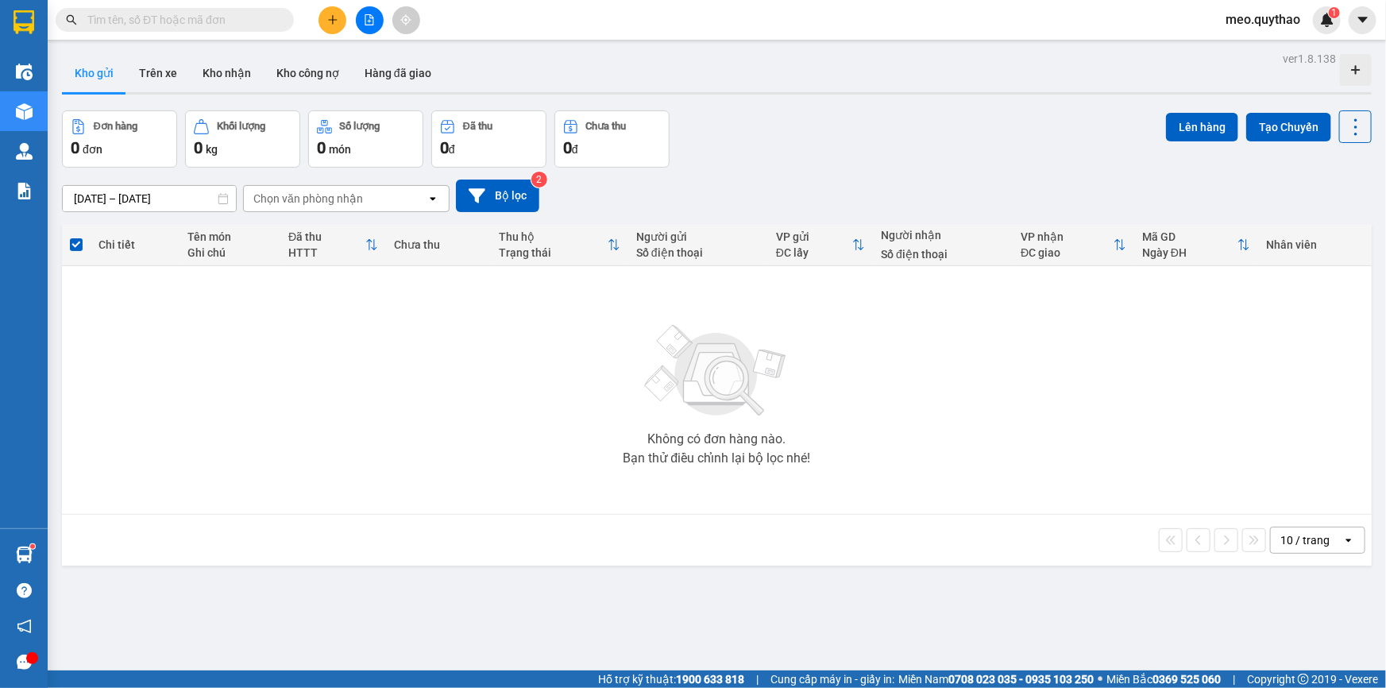
click at [1279, 27] on span "meo.quythao" at bounding box center [1263, 20] width 100 height 20
click at [1271, 55] on span "Đăng xuất" at bounding box center [1270, 49] width 67 height 17
